Goal: Information Seeking & Learning: Learn about a topic

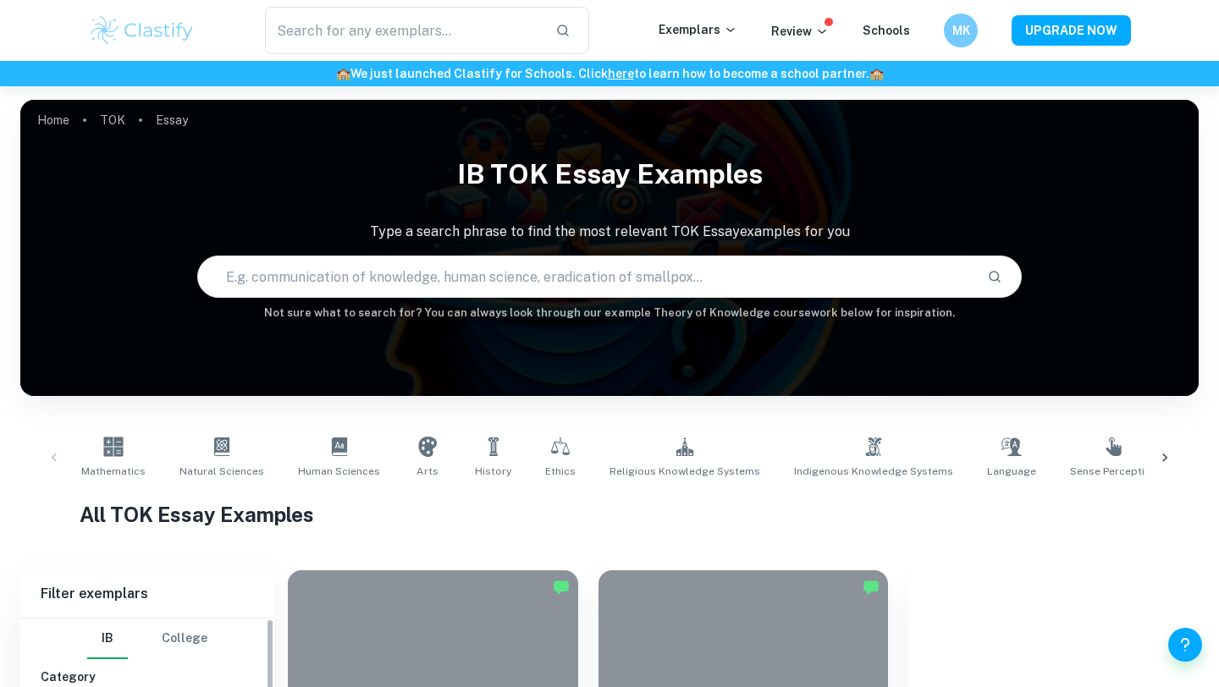
scroll to position [1909, 0]
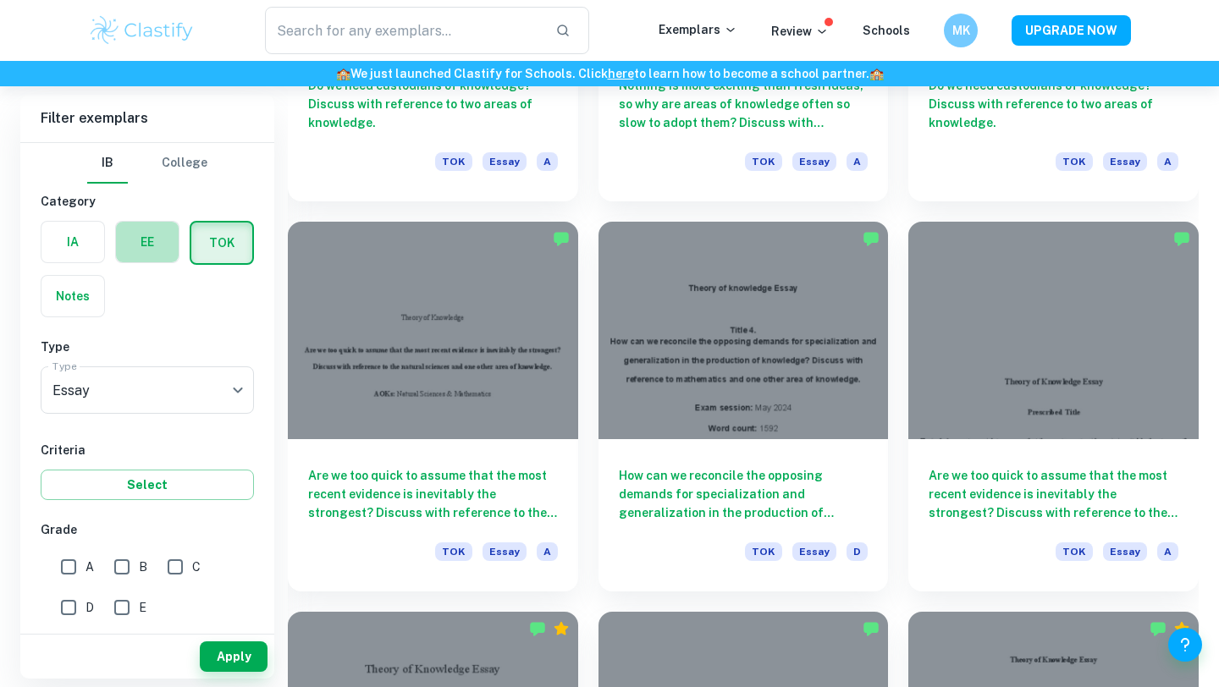
click at [147, 239] on label "button" at bounding box center [147, 242] width 63 height 41
click at [0, 0] on input "radio" at bounding box center [0, 0] width 0 height 0
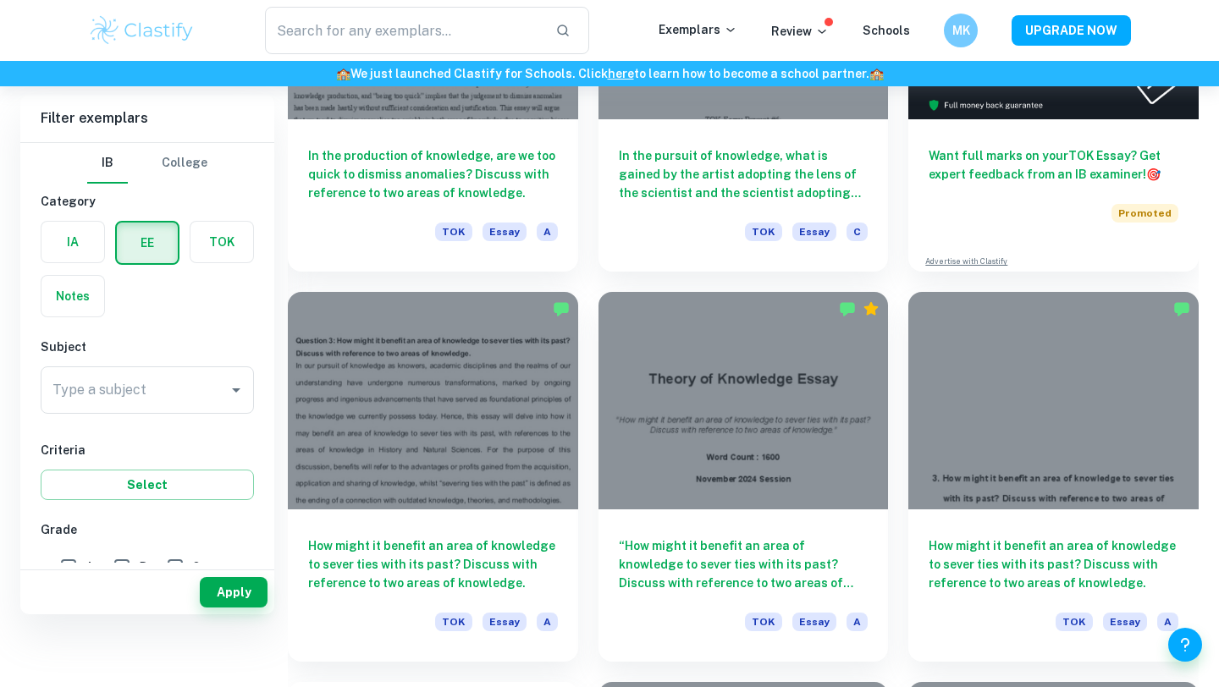
scroll to position [370, 0]
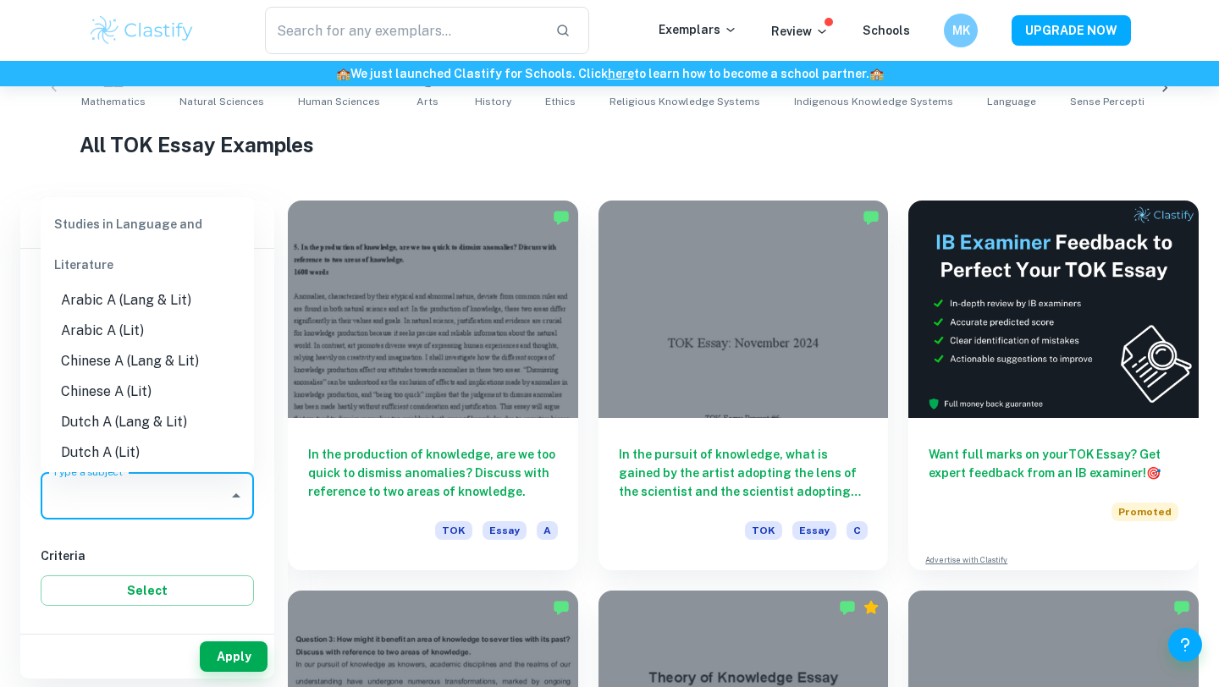
click at [124, 504] on input "Type a subject" at bounding box center [134, 496] width 173 height 32
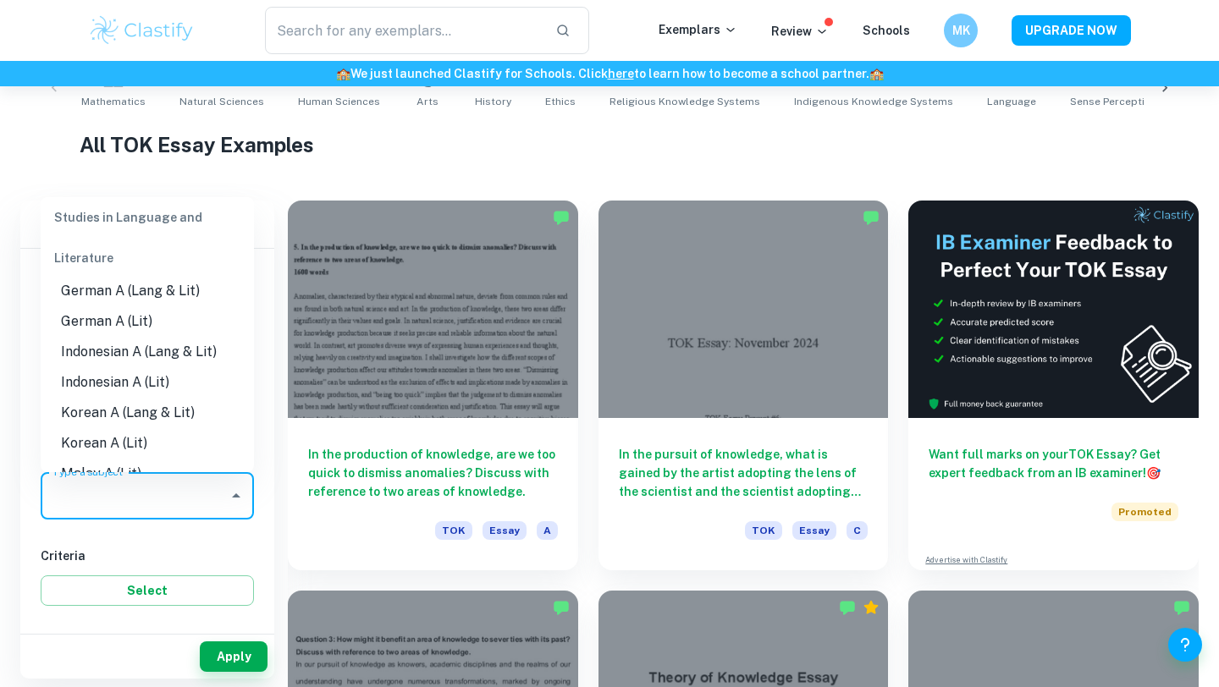
scroll to position [193, 0]
click at [147, 282] on li "English A (Lang & Lit)" at bounding box center [147, 290] width 213 height 30
type input "English A (Lang & Lit)"
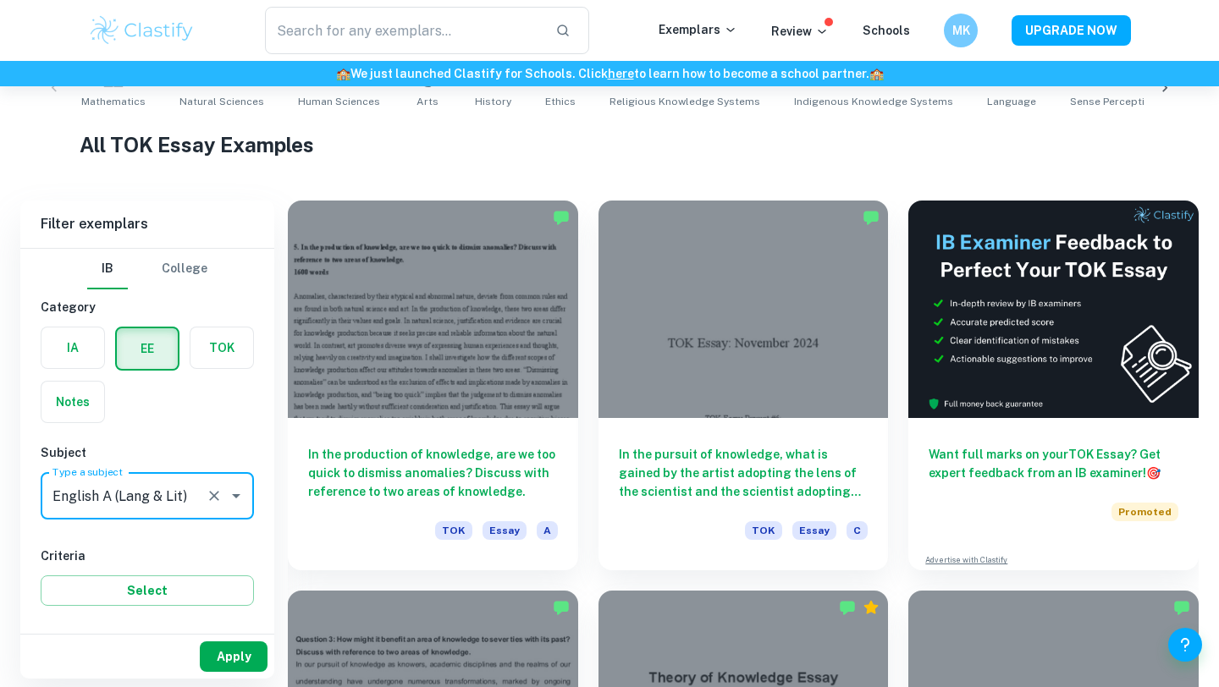
click at [204, 655] on button "Apply" at bounding box center [234, 656] width 68 height 30
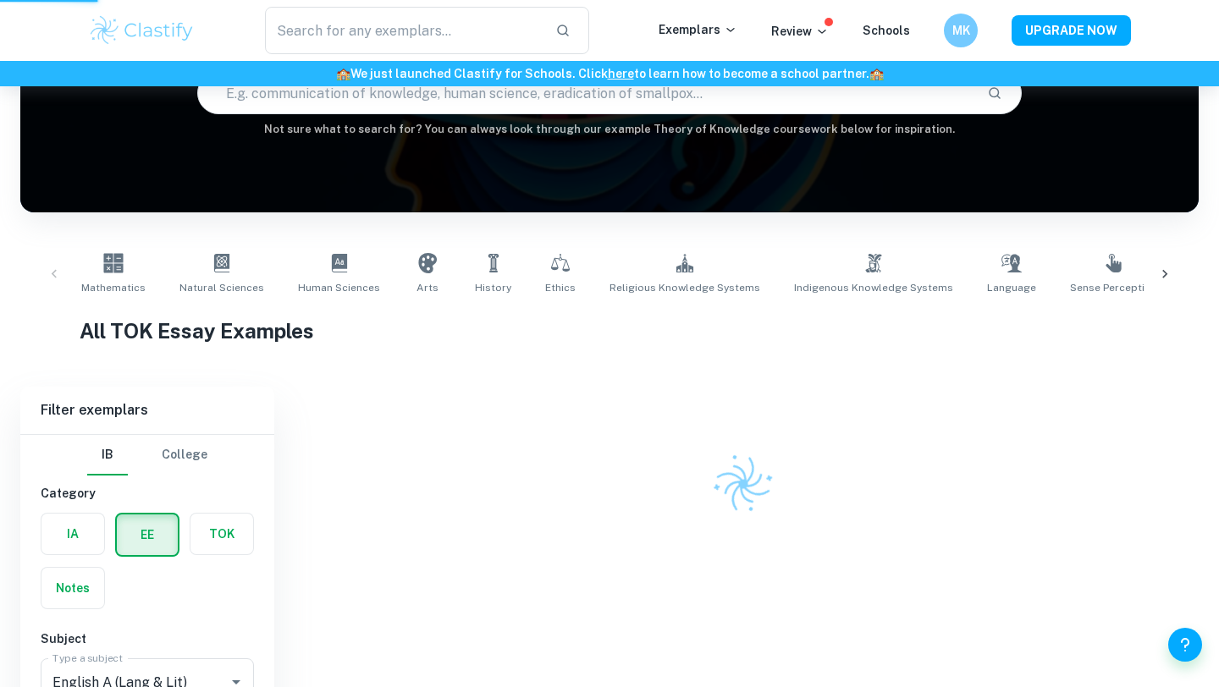
scroll to position [137, 0]
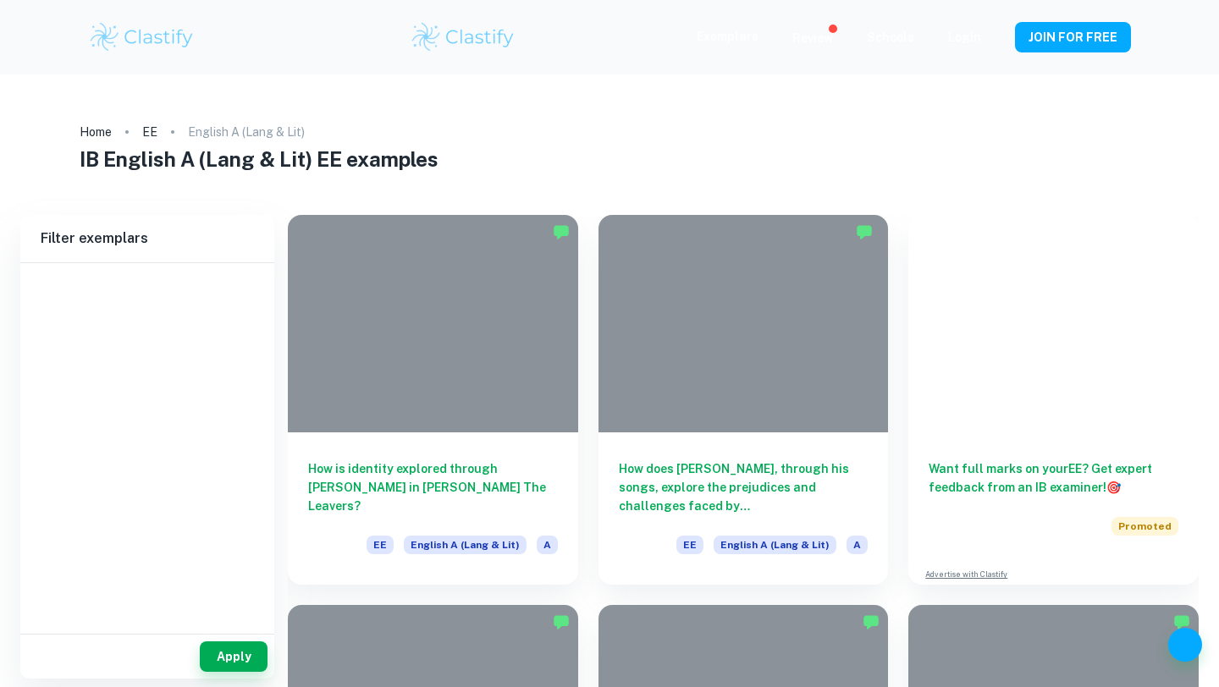
type input "English A (Lang & Lit)"
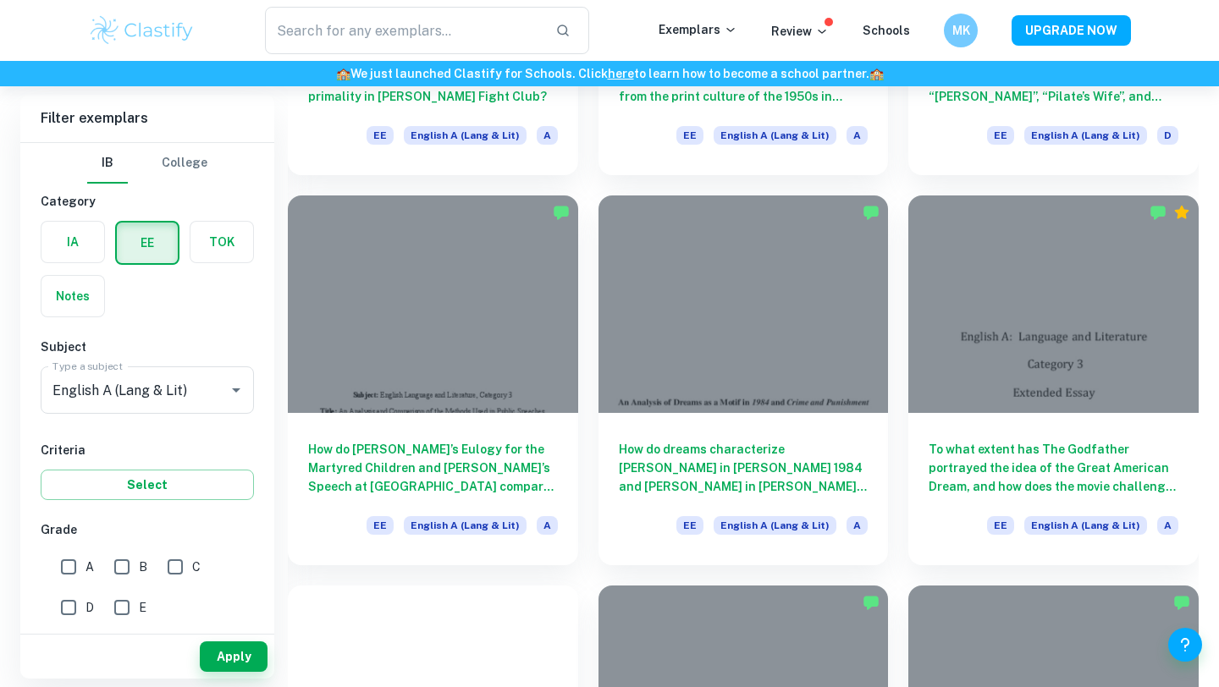
scroll to position [2076, 0]
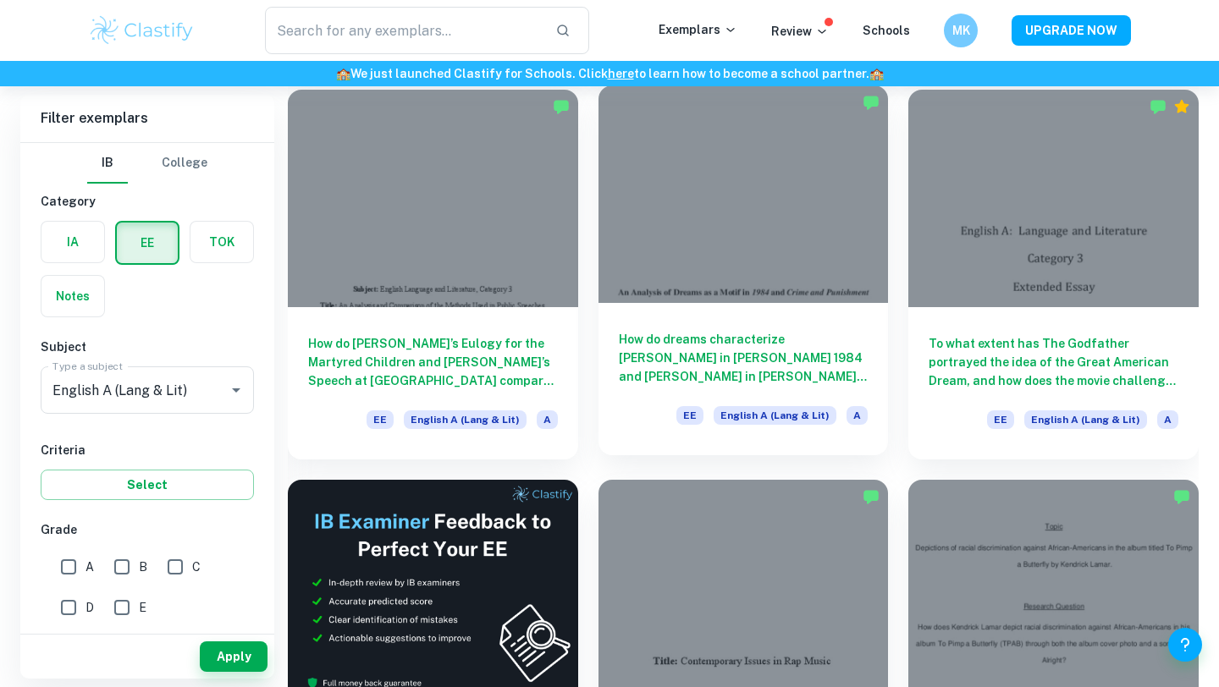
click at [627, 370] on h6 "How do dreams characterize Winston Smith in George Orwell’s 1984 and Rodion Ras…" at bounding box center [744, 358] width 250 height 56
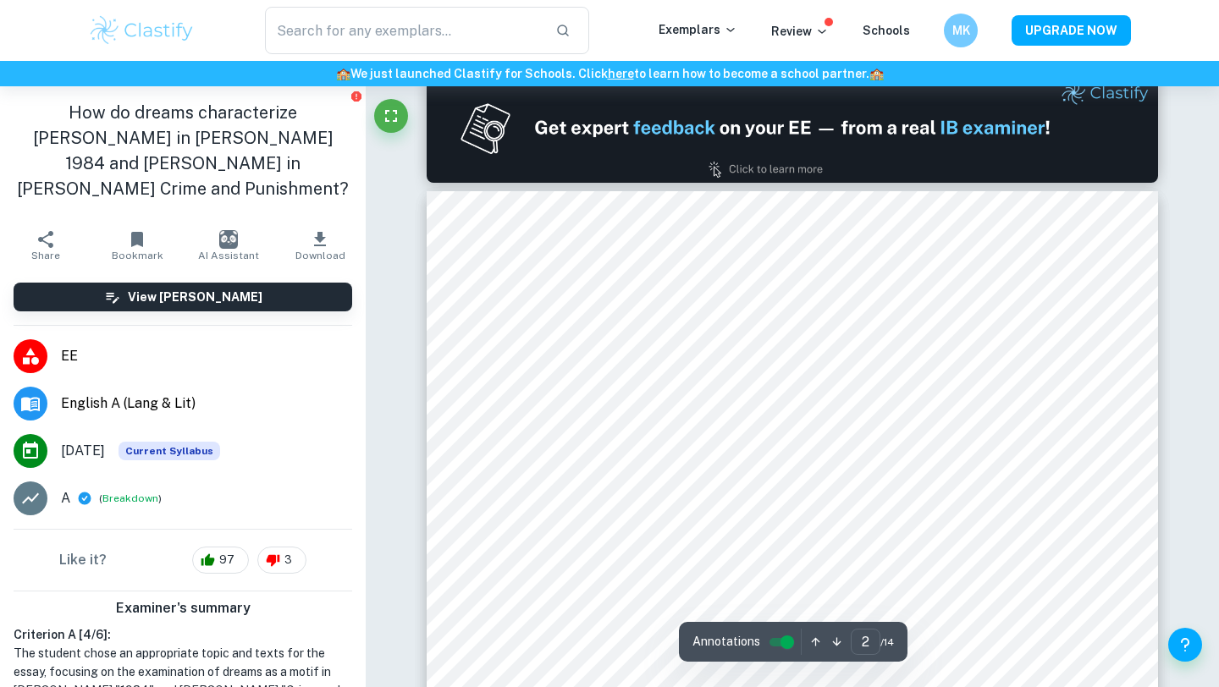
scroll to position [1257, 0]
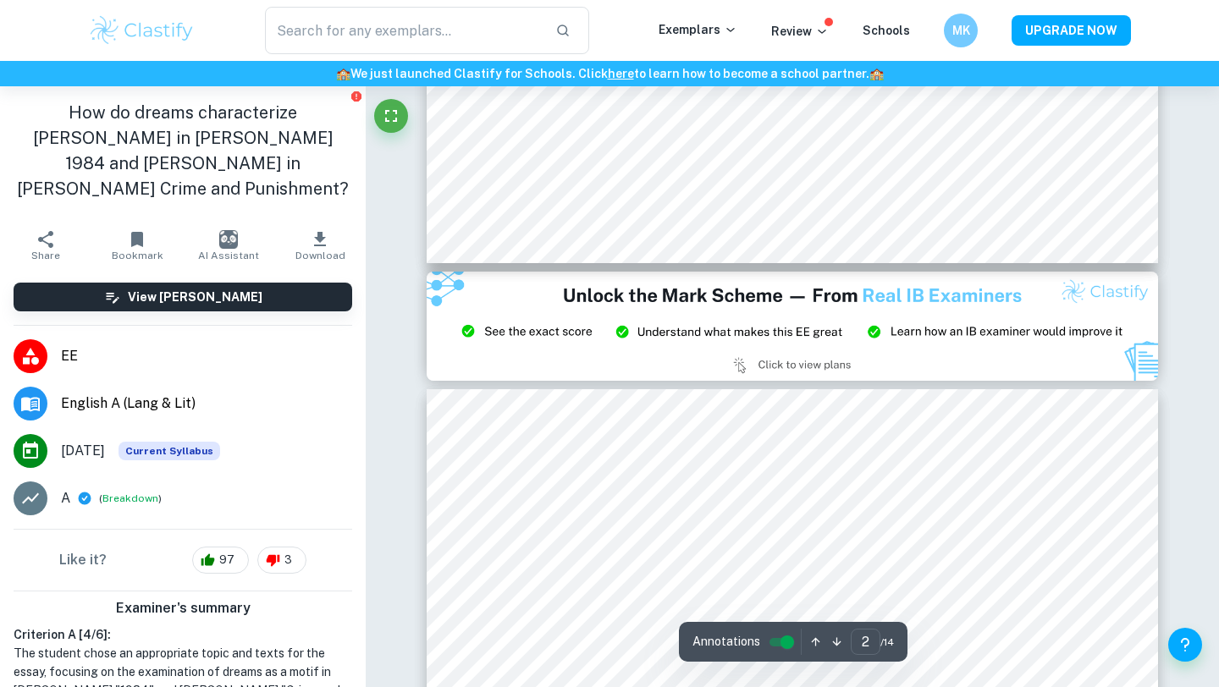
type input "3"
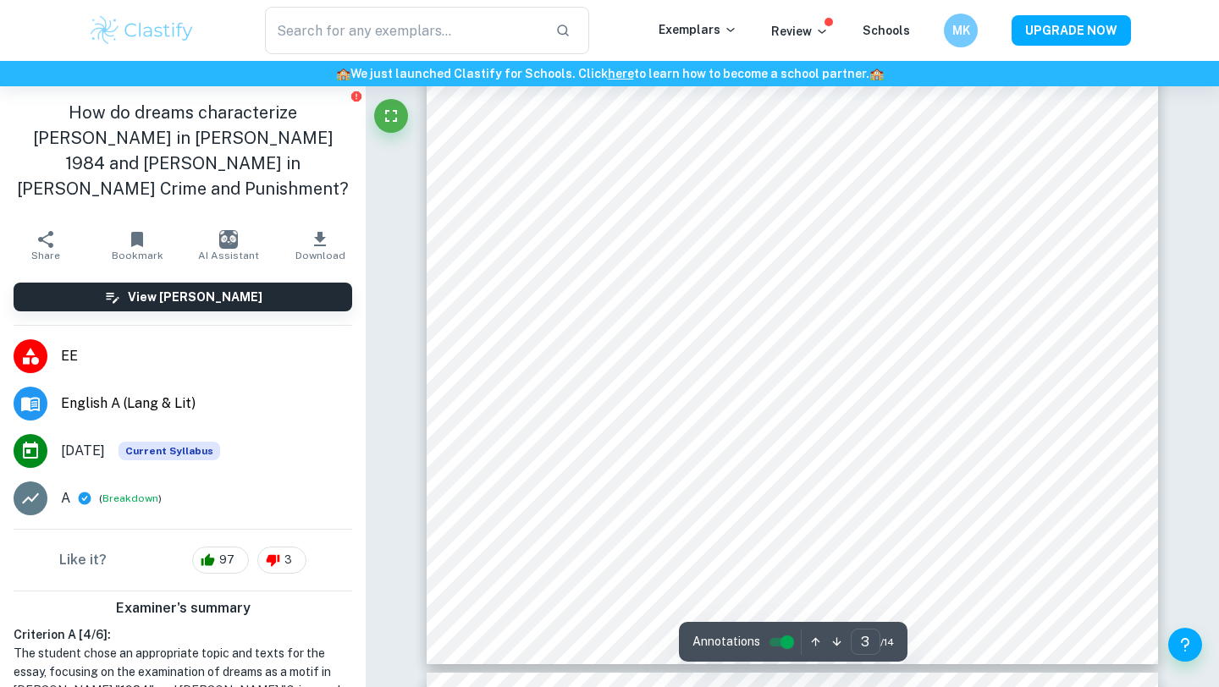
scroll to position [2771, 0]
